Goal: Task Accomplishment & Management: Manage account settings

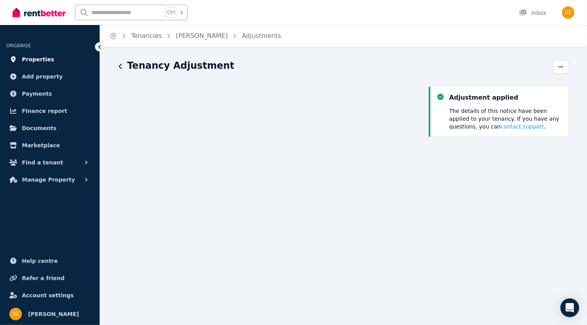
click at [37, 58] on span "Properties" at bounding box center [38, 59] width 32 height 9
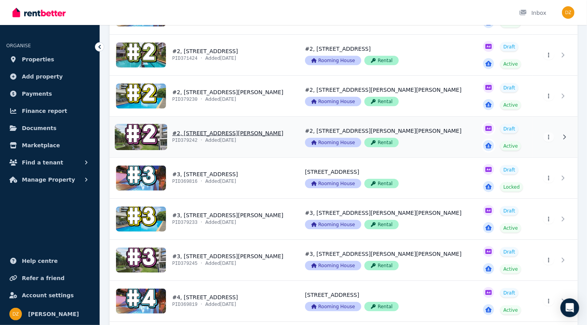
scroll to position [390, 0]
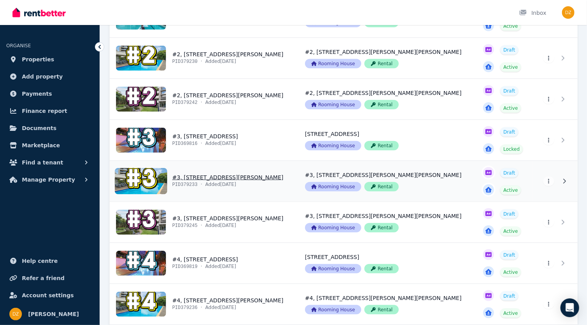
click at [213, 178] on link "View property details" at bounding box center [203, 181] width 186 height 41
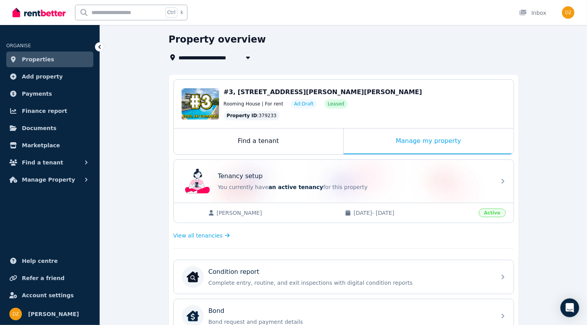
scroll to position [43, 0]
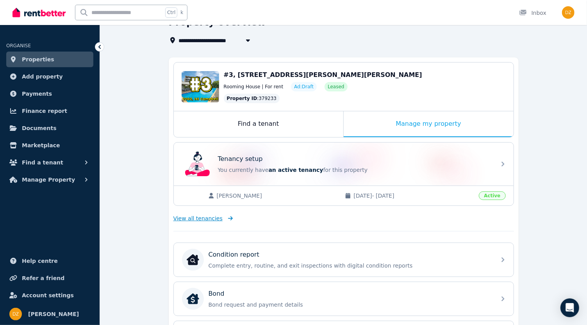
click at [210, 217] on span "View all tenancies" at bounding box center [197, 218] width 49 height 8
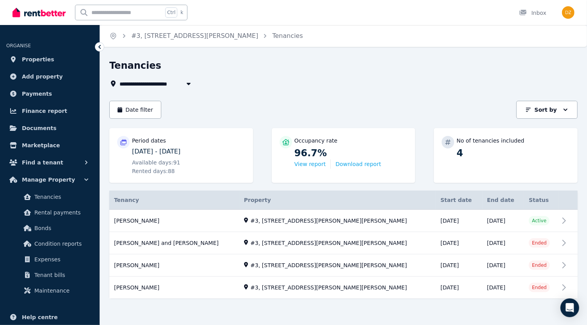
scroll to position [0, 0]
click at [185, 242] on link "View property details" at bounding box center [343, 243] width 468 height 22
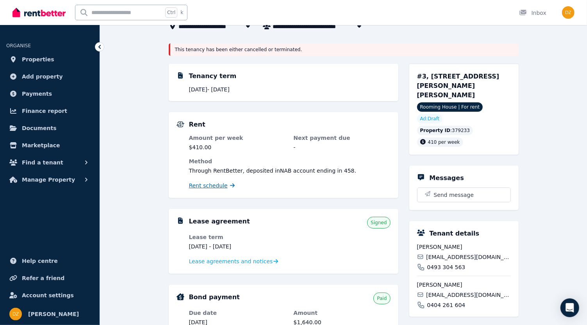
scroll to position [43, 0]
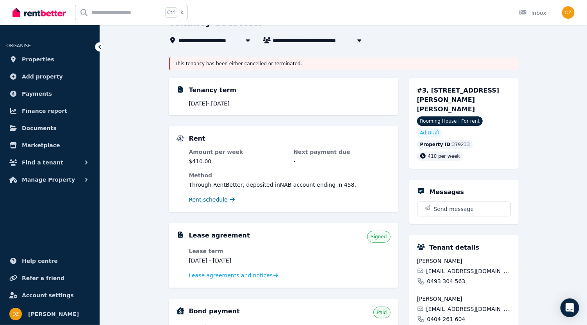
click at [213, 200] on span "Rent schedule" at bounding box center [208, 200] width 39 height 8
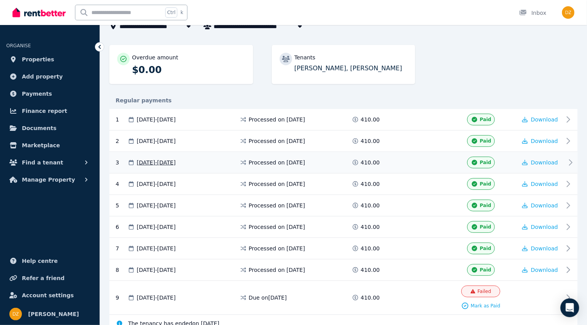
scroll to position [88, 0]
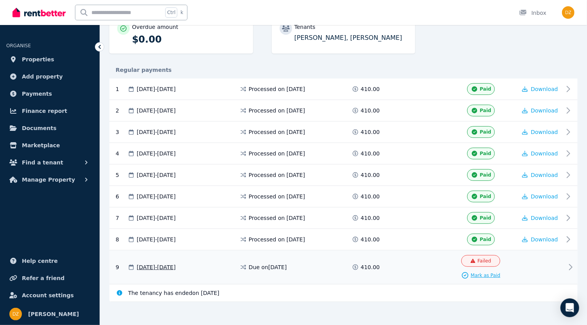
click at [482, 272] on span "Mark as Paid" at bounding box center [485, 275] width 30 height 6
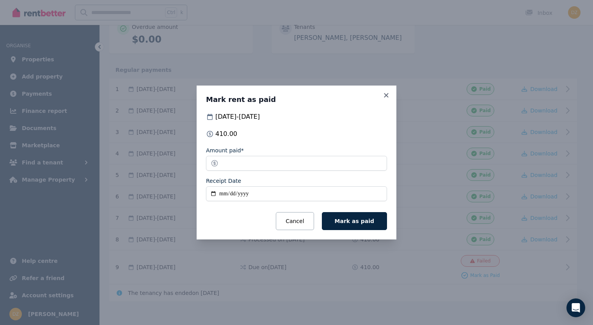
click at [225, 194] on input "Receipt Date" at bounding box center [296, 193] width 181 height 15
type input "**********"
click at [358, 218] on span "Mark as paid" at bounding box center [354, 221] width 39 height 6
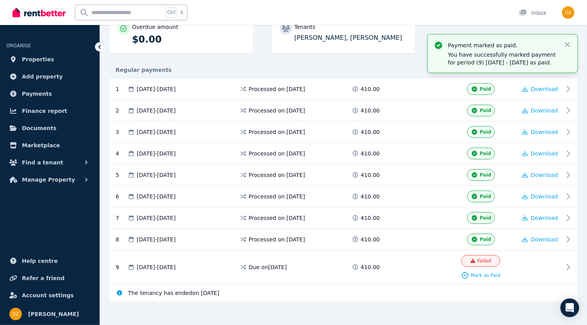
scroll to position [75, 0]
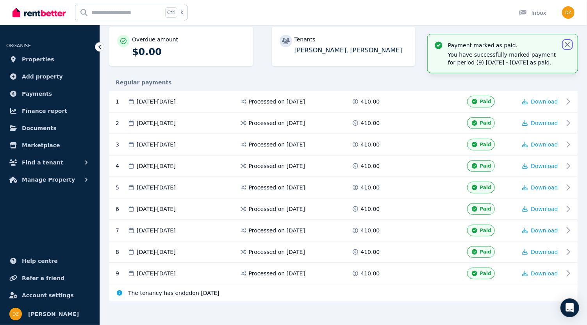
click at [570, 45] on icon "button" at bounding box center [567, 45] width 8 height 8
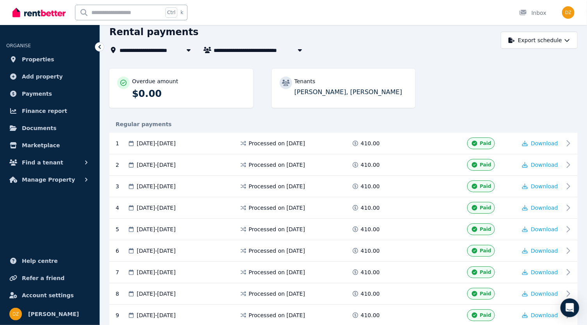
scroll to position [0, 0]
